Goal: Task Accomplishment & Management: Manage account settings

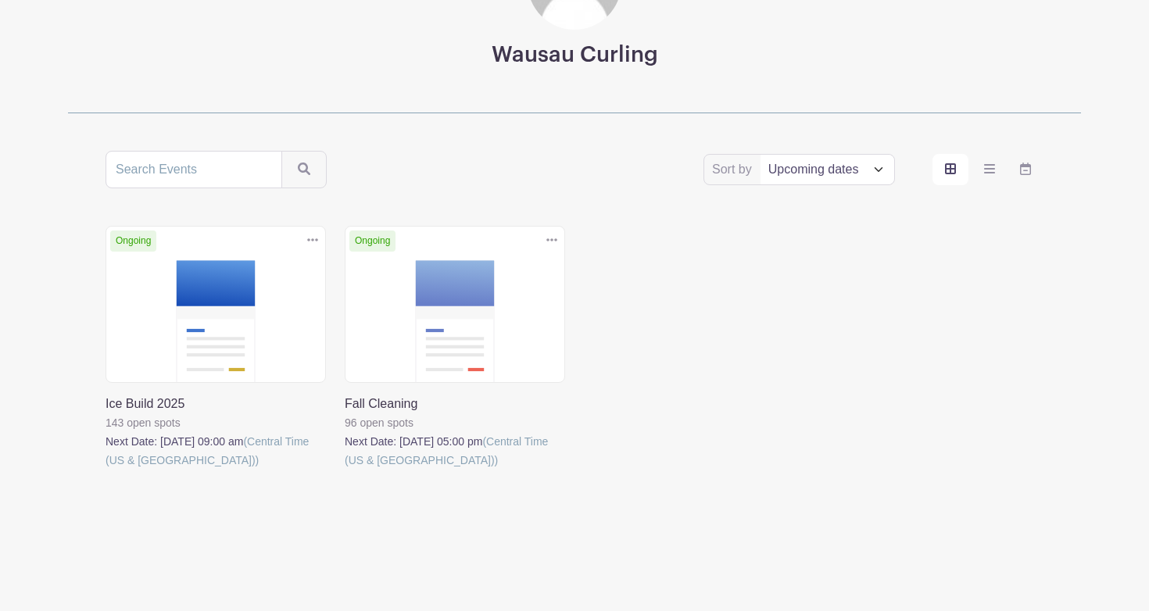
scroll to position [177, 0]
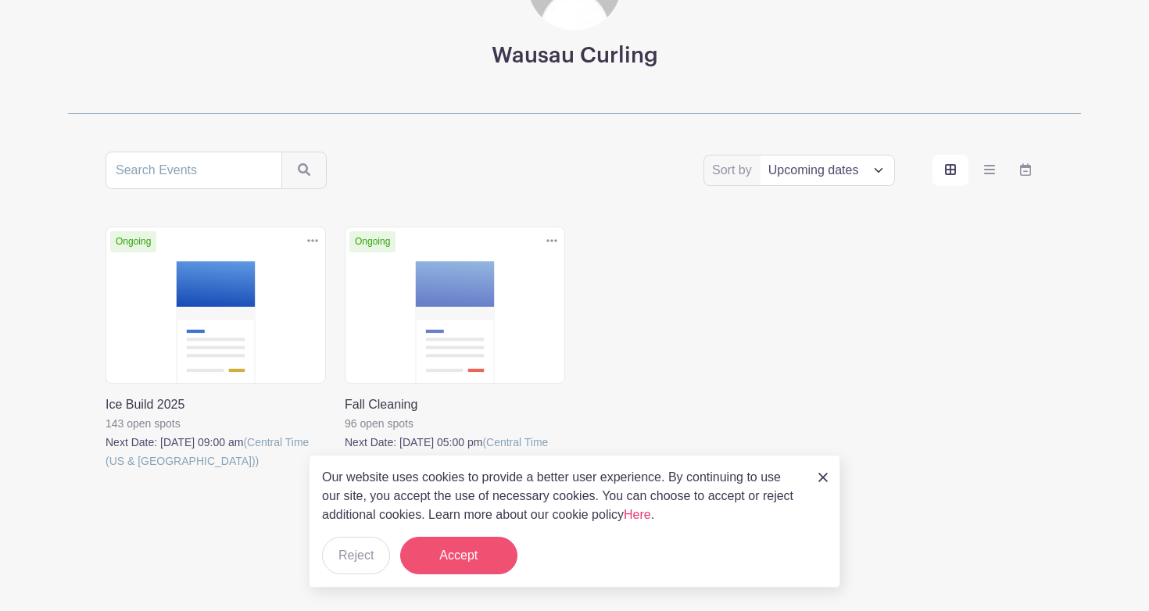
click at [468, 570] on button "Accept" at bounding box center [458, 556] width 117 height 38
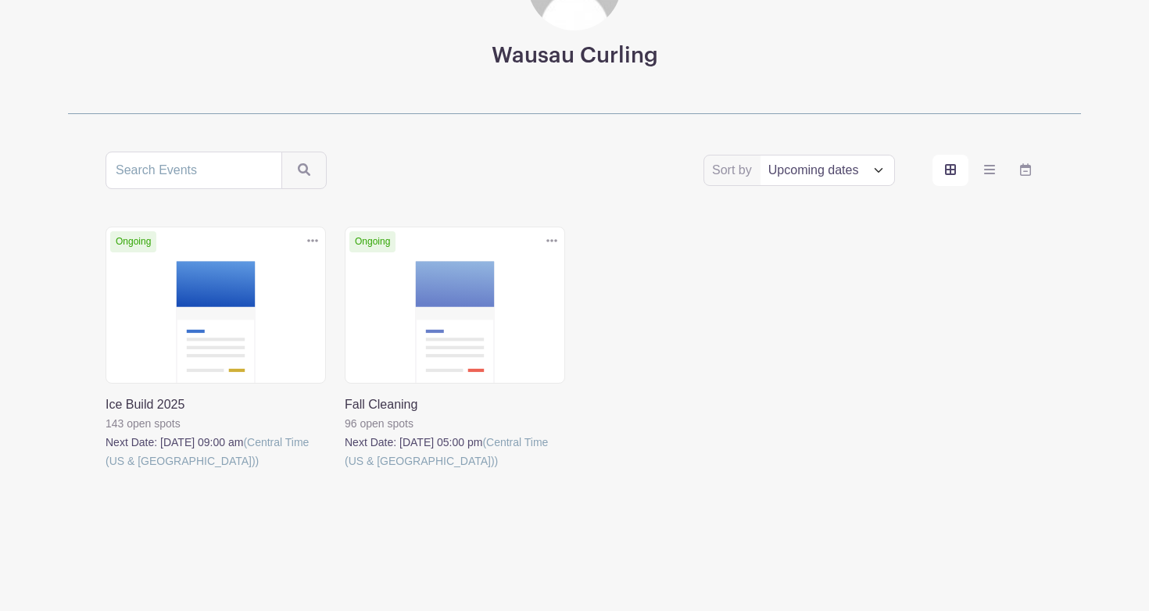
click at [106, 471] on link at bounding box center [106, 471] width 0 height 0
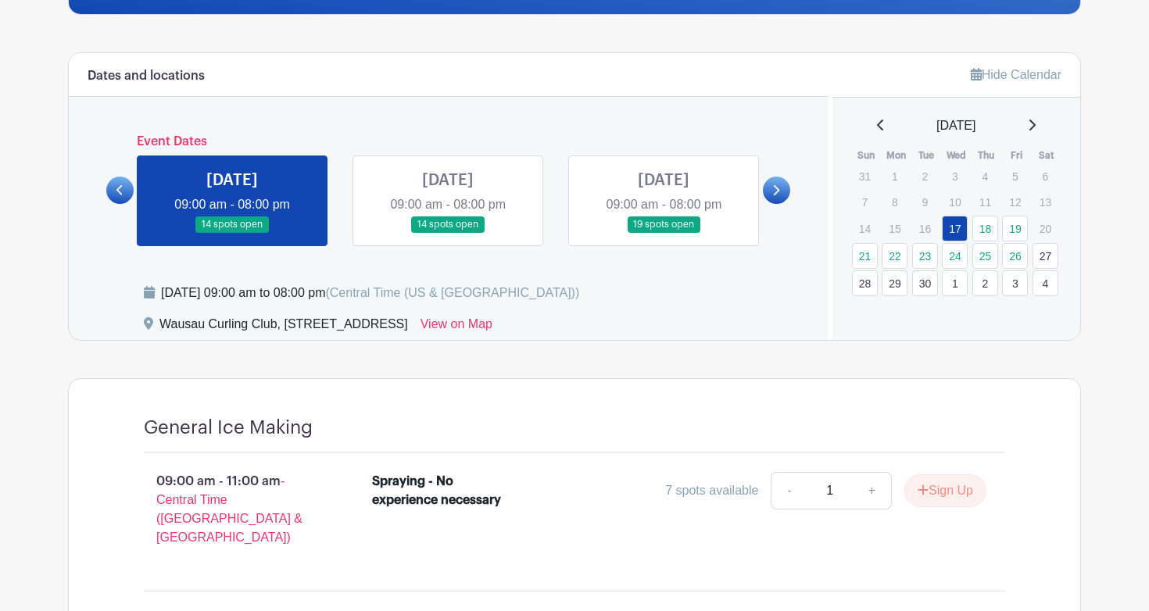
scroll to position [397, 0]
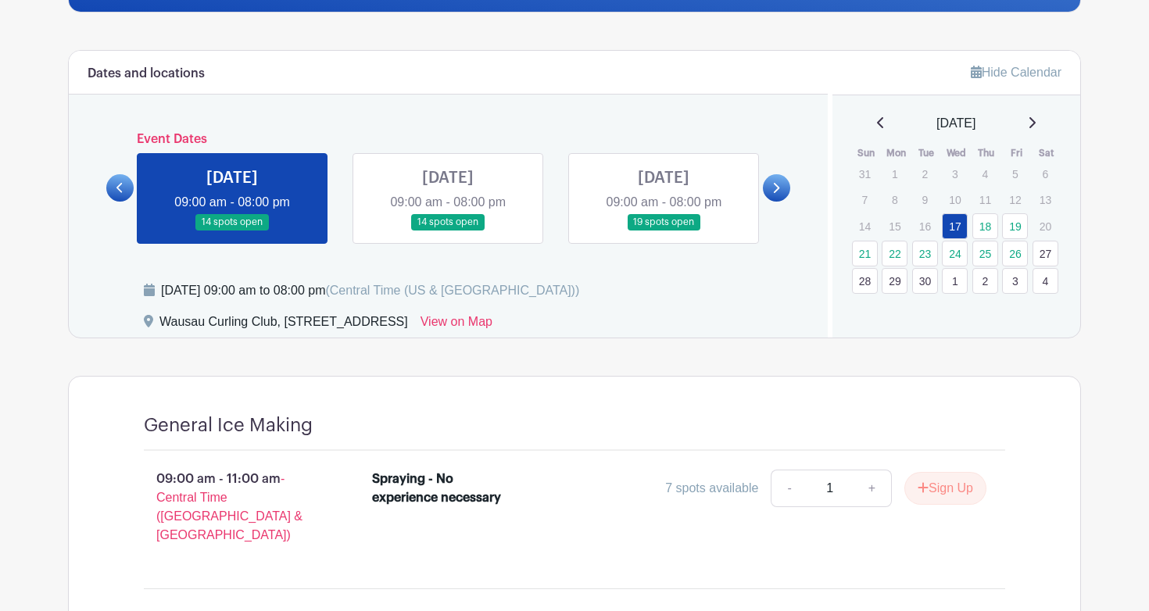
scroll to position [177, 0]
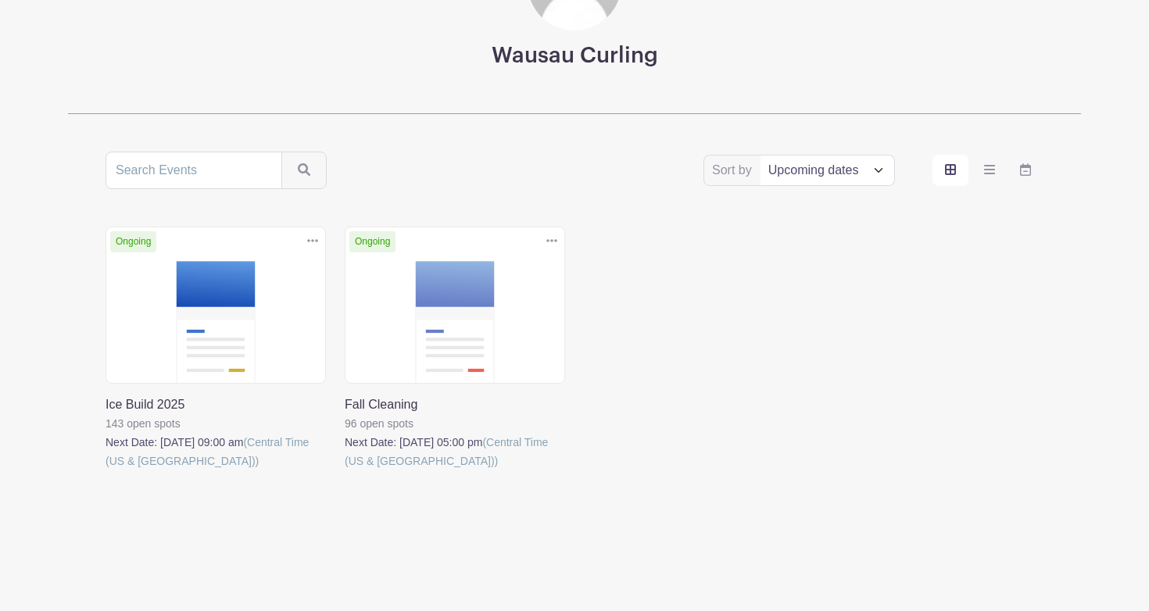
click at [345, 471] on link at bounding box center [345, 471] width 0 height 0
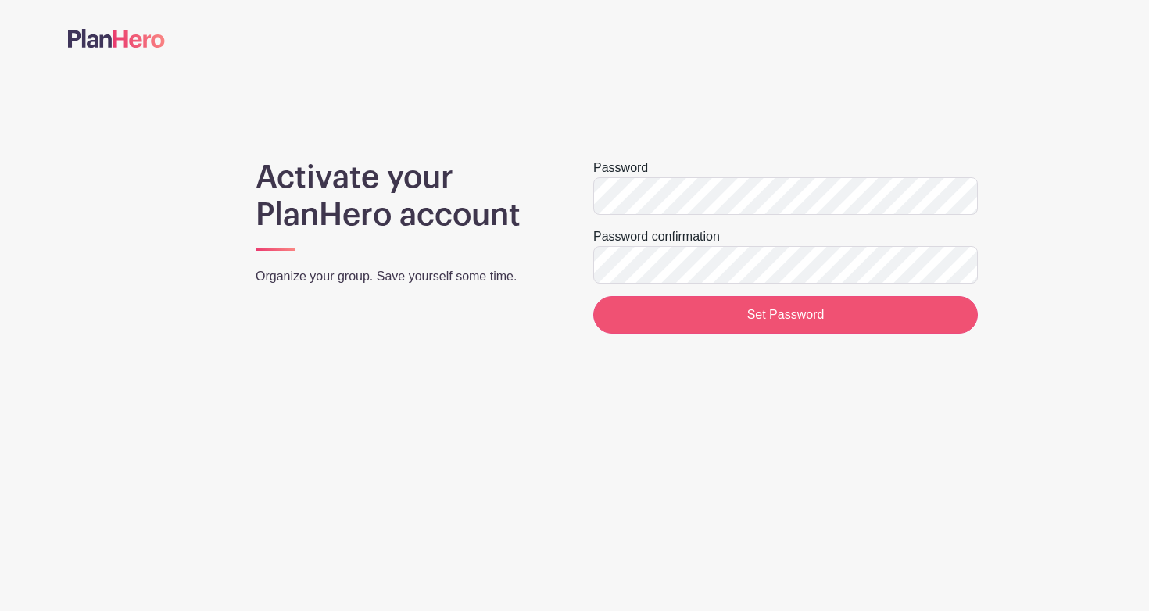
click at [786, 320] on input "Set Password" at bounding box center [785, 315] width 385 height 38
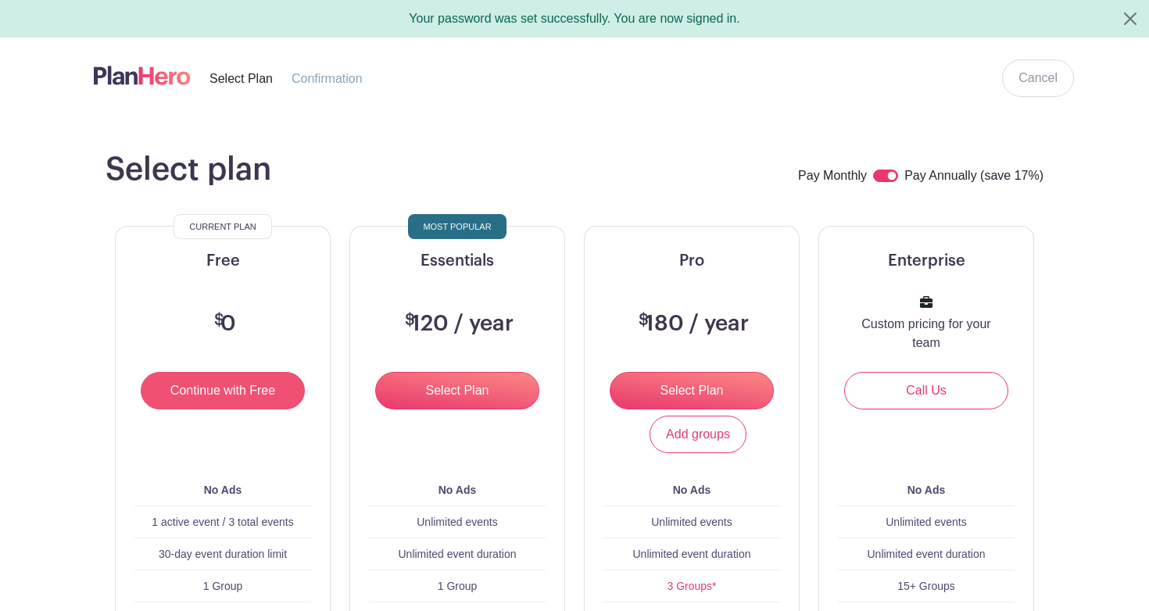
click at [226, 385] on input "Continue with Free" at bounding box center [223, 391] width 164 height 38
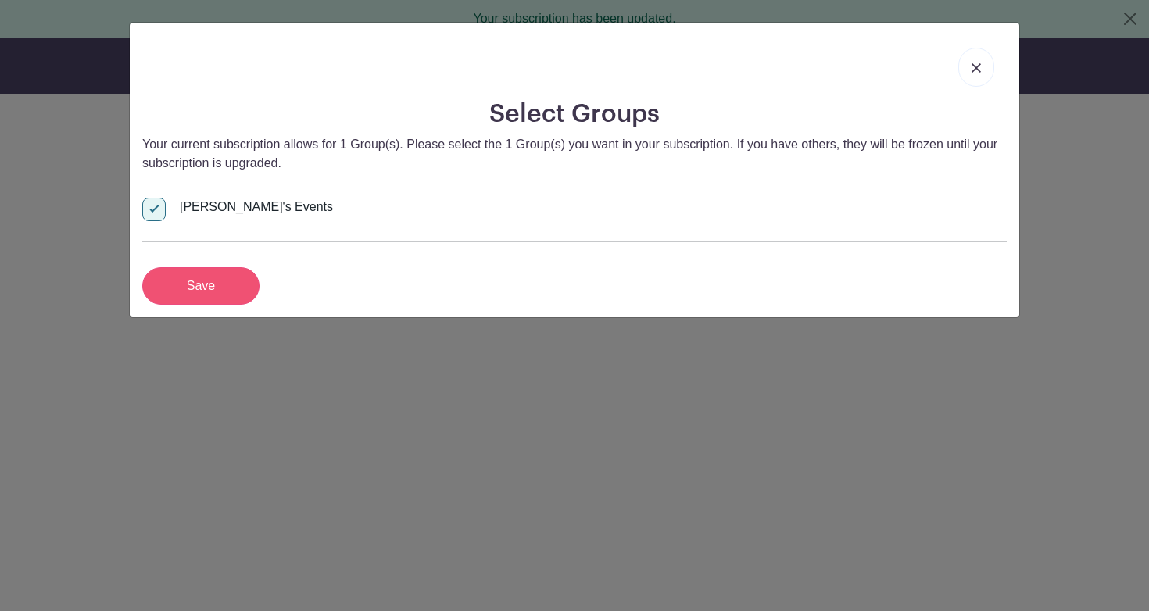
click at [214, 295] on input "Save" at bounding box center [200, 286] width 117 height 38
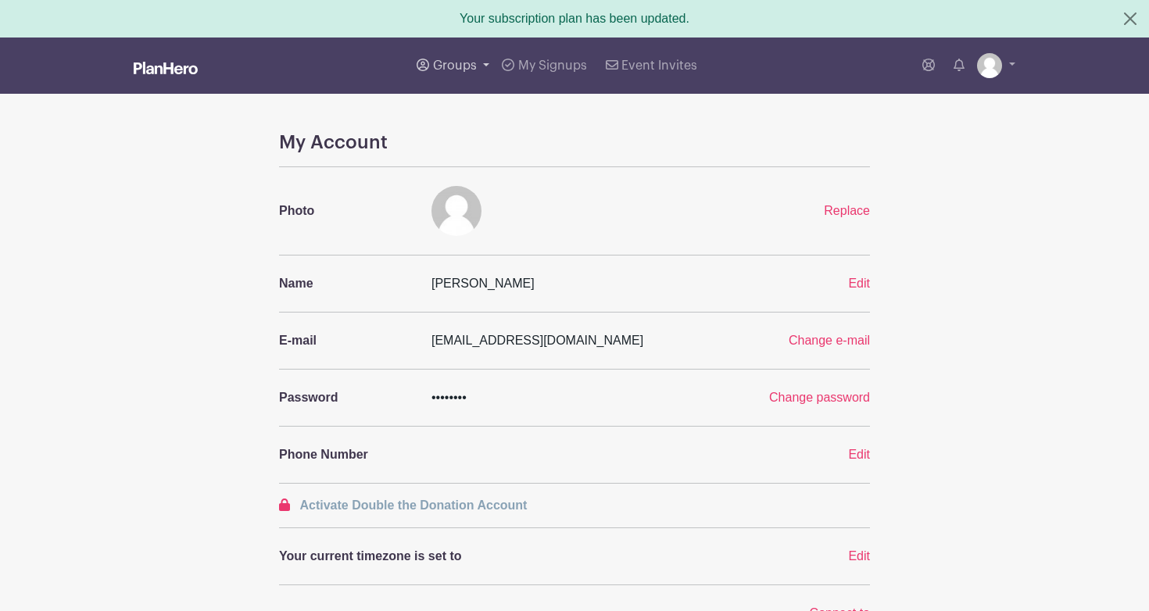
click at [467, 73] on link "Groups" at bounding box center [452, 66] width 85 height 56
click at [479, 184] on span "Wausau Curling" at bounding box center [493, 186] width 89 height 18
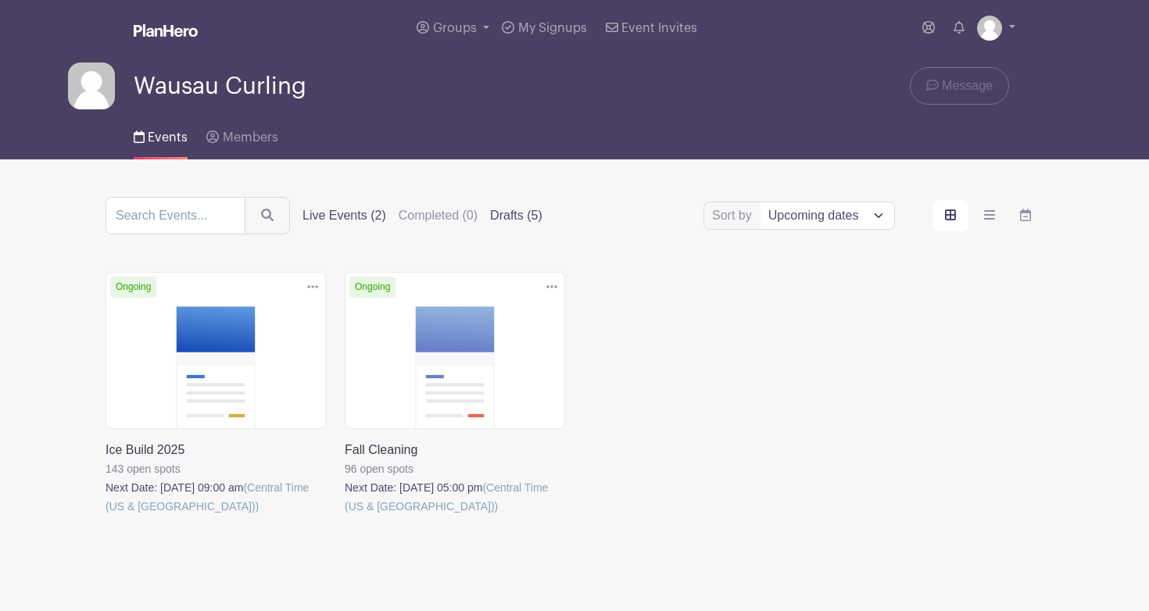
click at [526, 220] on label "Drafts (5)" at bounding box center [516, 215] width 52 height 19
click at [0, 0] on input "Drafts (5)" at bounding box center [0, 0] width 0 height 0
